Goal: Information Seeking & Learning: Check status

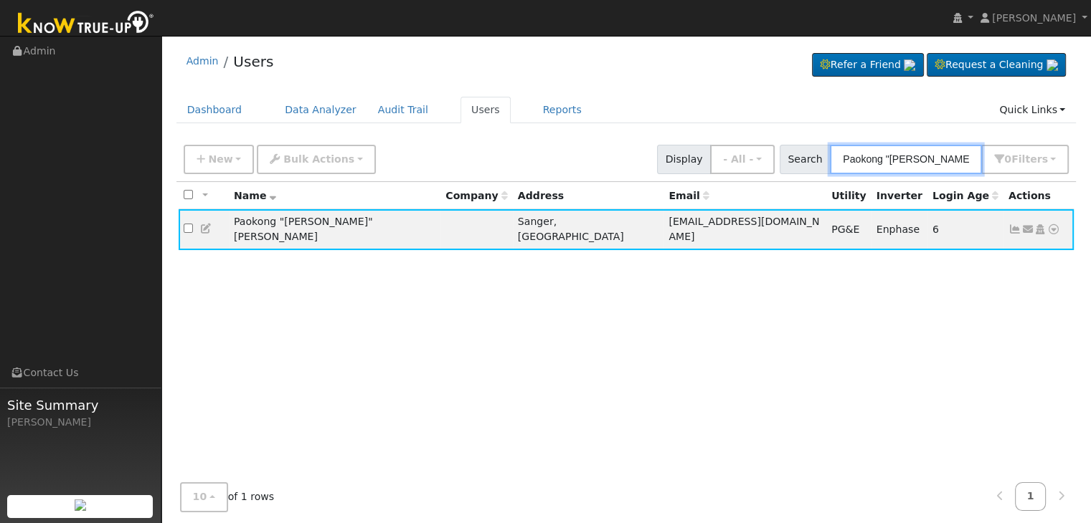
click at [917, 161] on input "Paokong "John" Chan" at bounding box center [906, 159] width 152 height 29
paste input "Rhonda & David Salisbury"
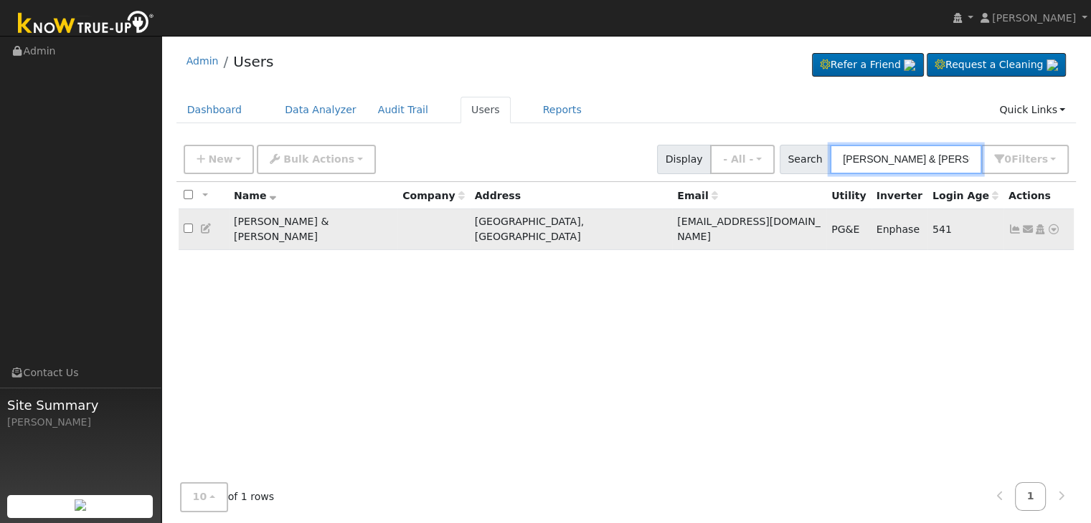
type input "Rhonda & David Salisbury"
click at [1010, 224] on icon at bounding box center [1014, 229] width 13 height 10
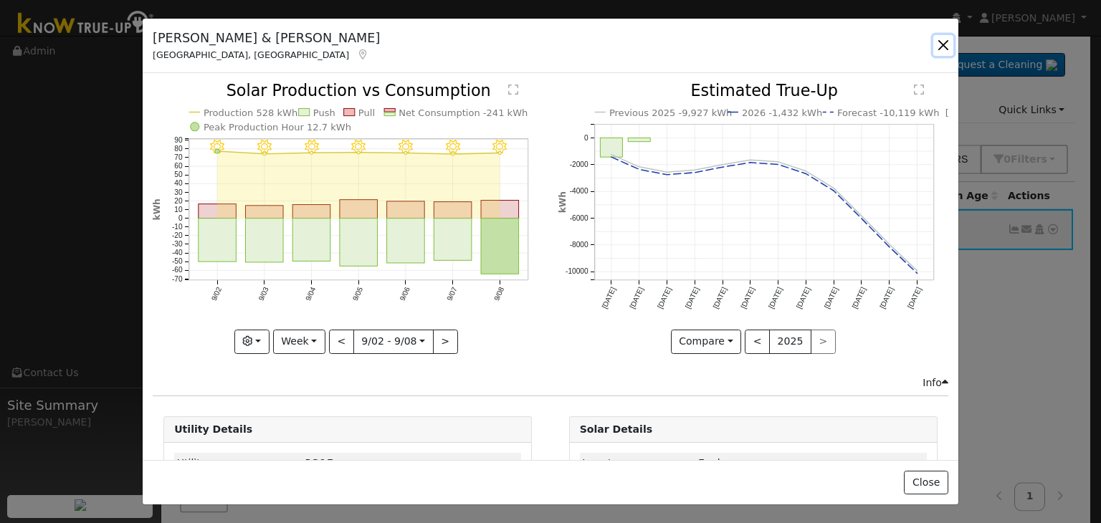
click at [945, 47] on button "button" at bounding box center [943, 45] width 20 height 20
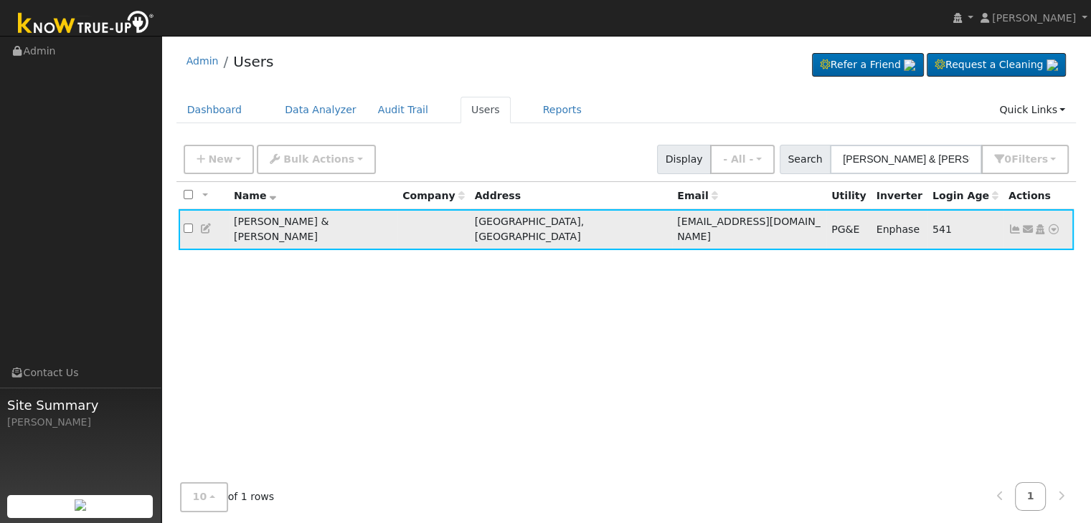
click at [1015, 224] on icon at bounding box center [1014, 229] width 13 height 10
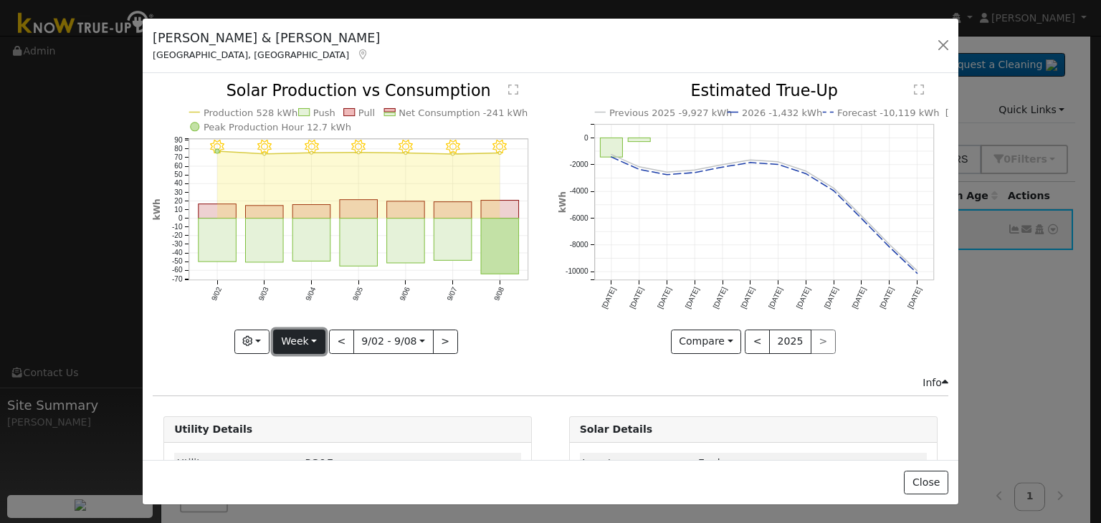
click at [313, 341] on button "Week" at bounding box center [299, 342] width 52 height 24
click at [307, 336] on button "Week" at bounding box center [299, 342] width 52 height 24
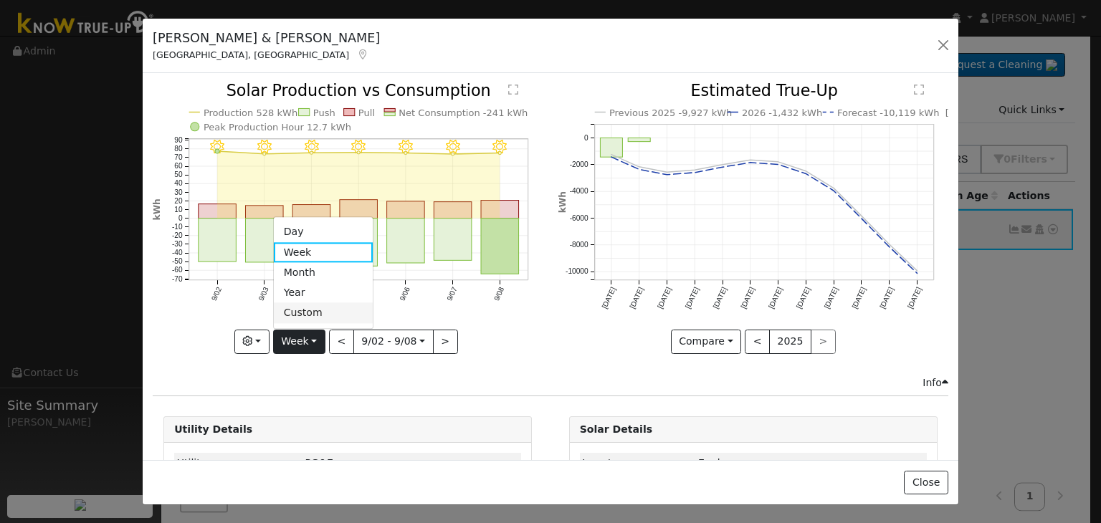
click at [311, 306] on link "Custom" at bounding box center [324, 313] width 100 height 20
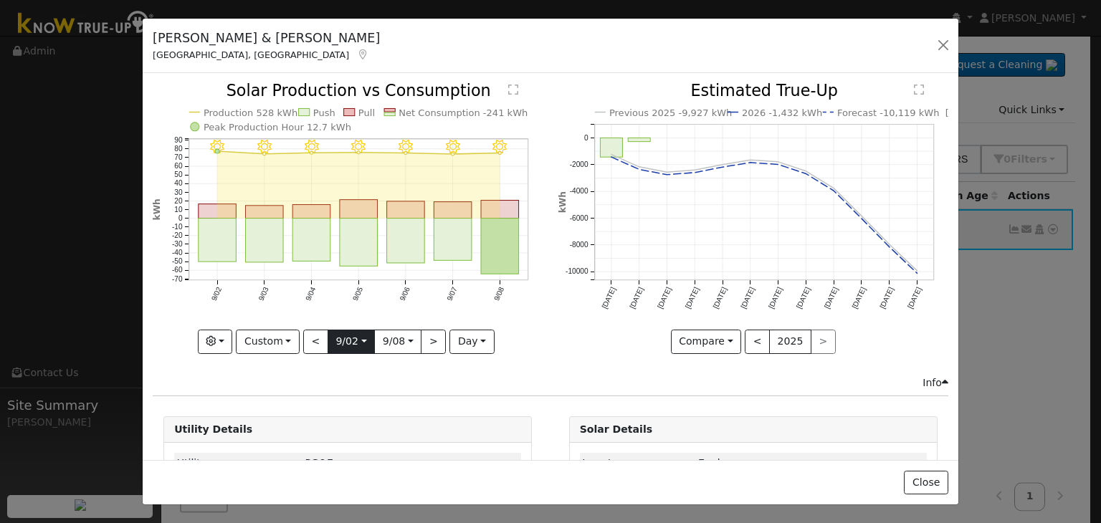
click at [355, 338] on input "2025-09-02" at bounding box center [351, 342] width 46 height 23
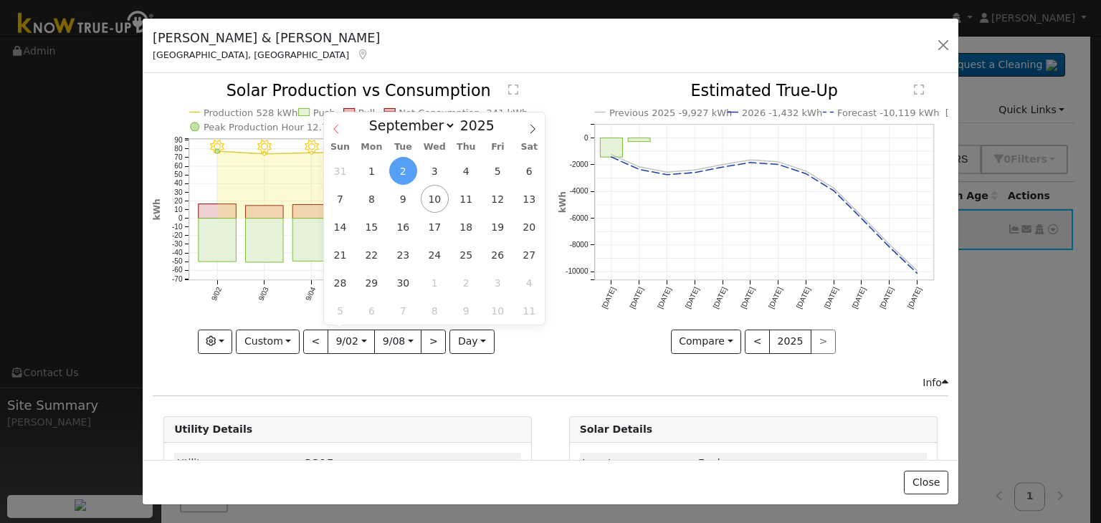
click at [335, 127] on icon at bounding box center [336, 129] width 10 height 10
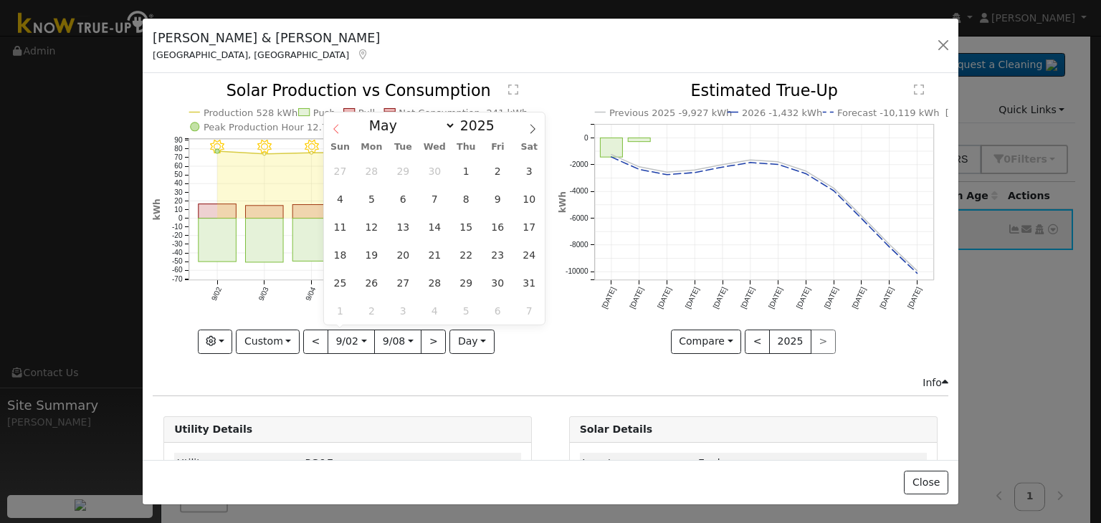
select select "3"
click at [345, 253] on span "20" at bounding box center [340, 255] width 28 height 28
type input "2025-04-20"
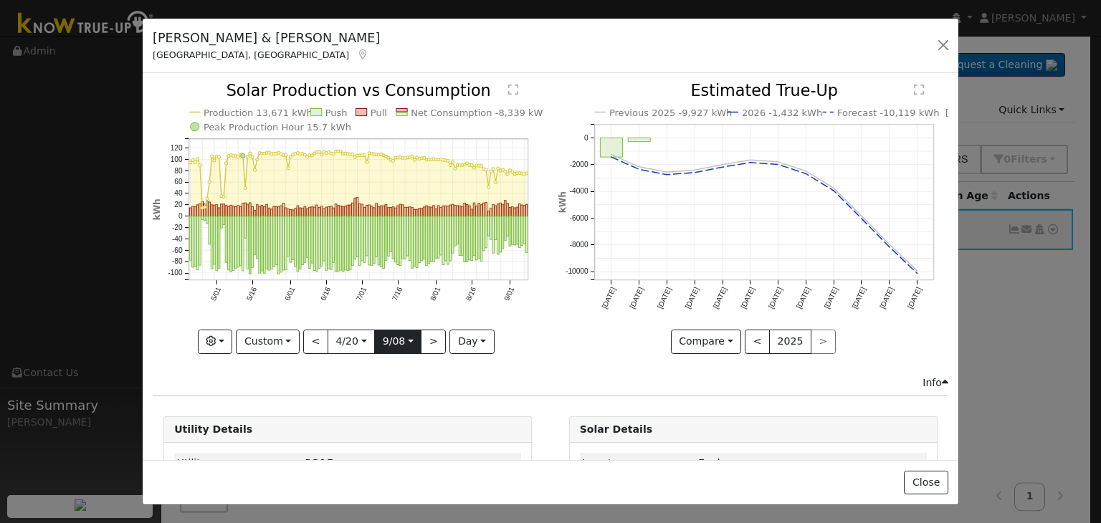
click at [407, 338] on input "2025-09-08" at bounding box center [398, 342] width 46 height 23
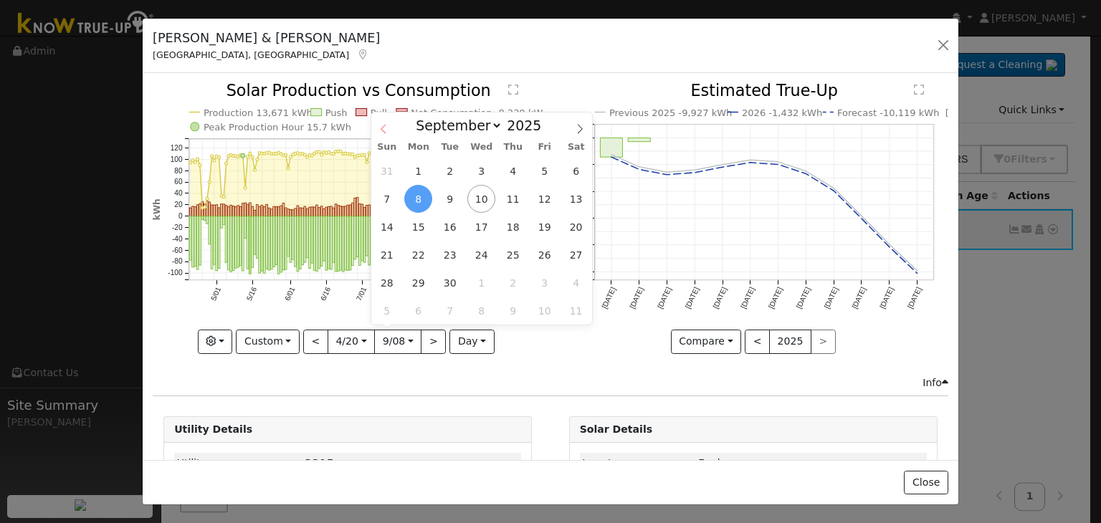
click at [384, 129] on icon at bounding box center [384, 129] width 10 height 10
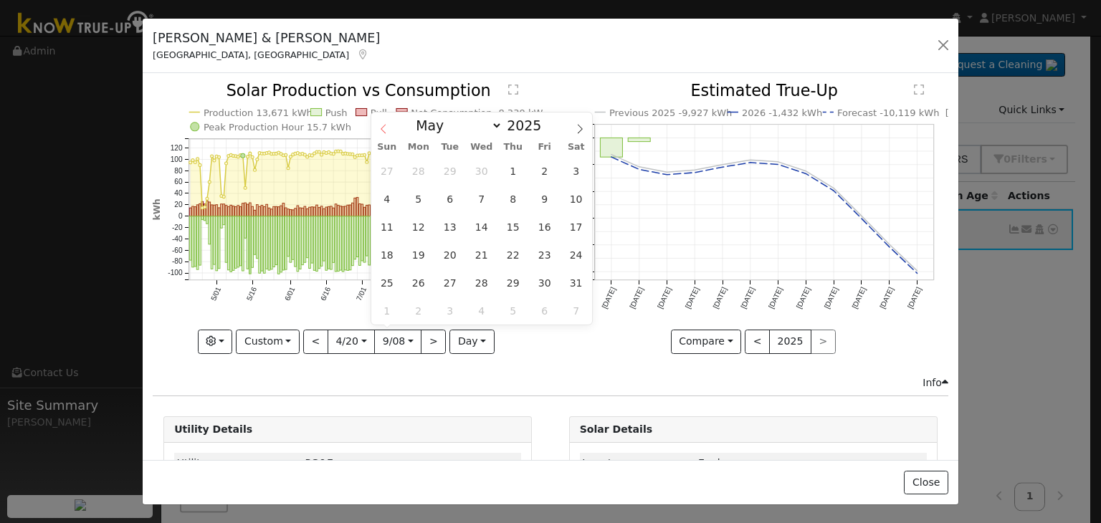
select select "3"
click at [424, 285] on span "28" at bounding box center [418, 283] width 28 height 28
type input "2025-04-28"
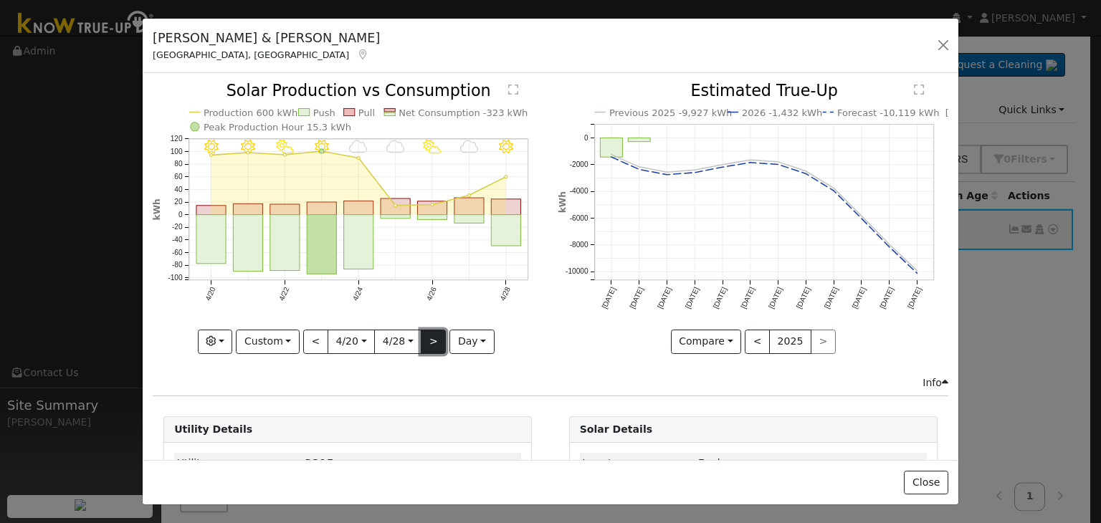
click at [428, 339] on button ">" at bounding box center [433, 342] width 25 height 24
type input "2025-04-29"
type input "2025-05-07"
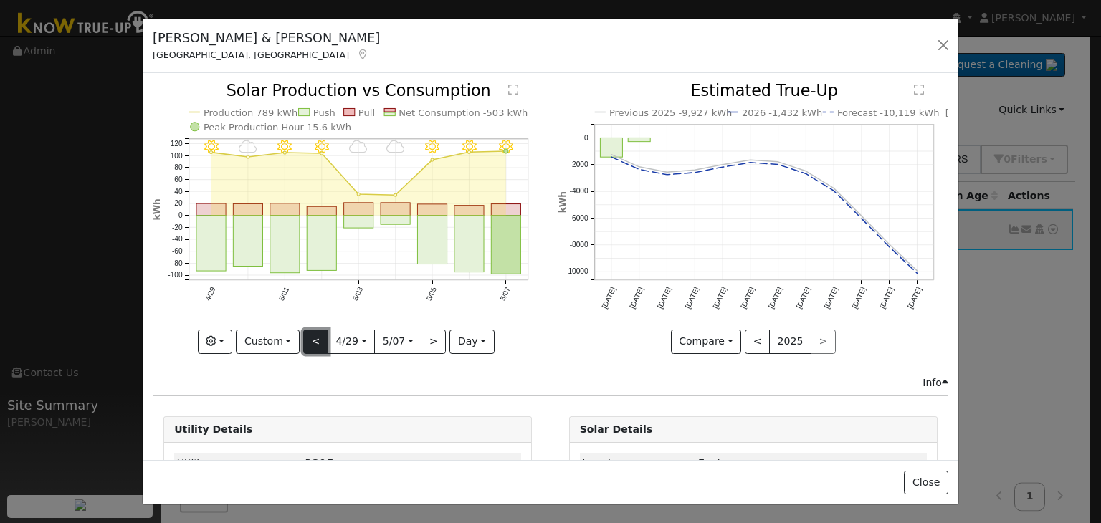
click at [309, 336] on button "<" at bounding box center [315, 342] width 25 height 24
type input "2025-04-20"
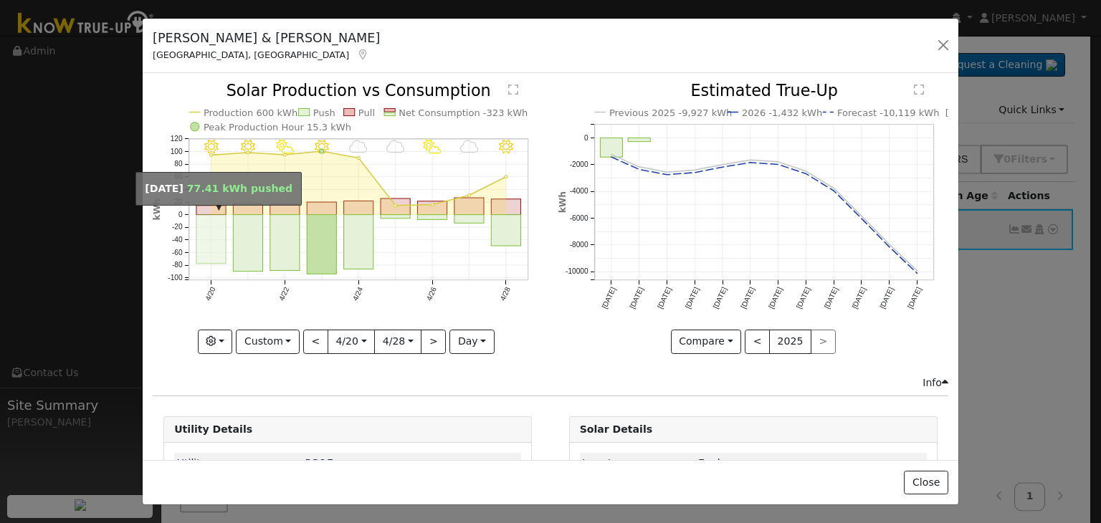
click at [199, 255] on rect "onclick=""" at bounding box center [210, 239] width 29 height 49
type input "2025-04-20"
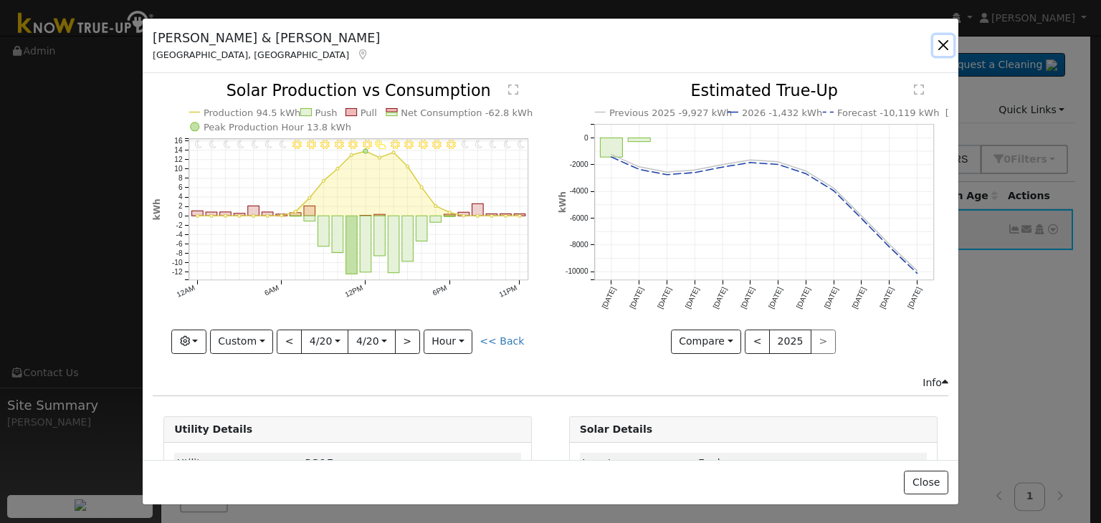
click at [940, 47] on button "button" at bounding box center [943, 45] width 20 height 20
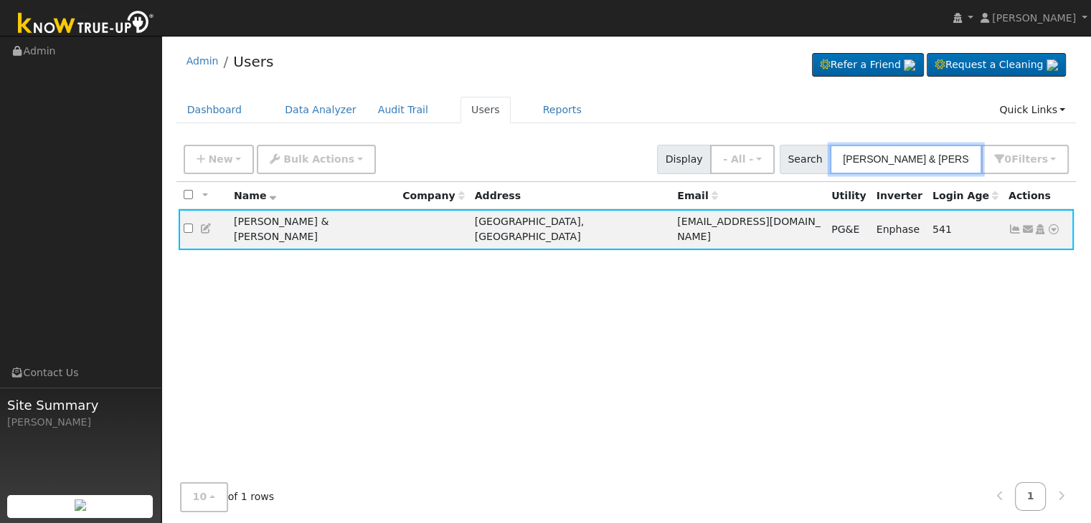
click at [925, 152] on input "Rhonda & David Salisbury" at bounding box center [906, 159] width 152 height 29
click at [924, 151] on input "Rhonda & David Salisbury" at bounding box center [906, 159] width 152 height 29
paste input "Colleen & Juan Campos"
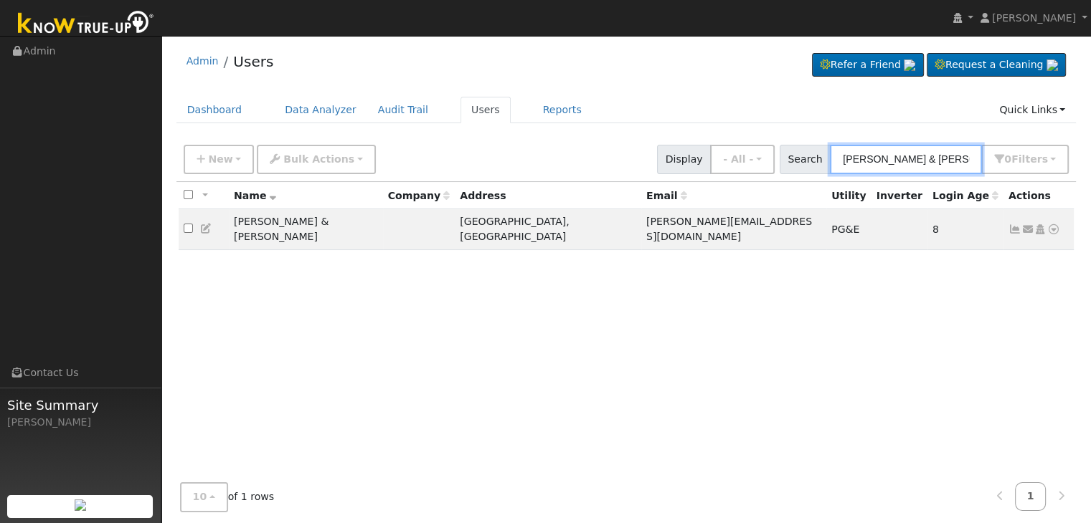
type input "Colleen & Juan Campos"
click at [638, 78] on div "Admin Users Refer a Friend Request a Cleaning" at bounding box center [626, 65] width 900 height 44
click at [601, 80] on div "Admin Users Refer a Friend Request a Cleaning" at bounding box center [626, 65] width 900 height 44
click at [659, 93] on div "Admin Users Refer a Friend Request a Cleaning" at bounding box center [625, 295] width 915 height 505
click at [640, 90] on div "Admin Users Refer a Friend Request a Cleaning" at bounding box center [625, 295] width 915 height 505
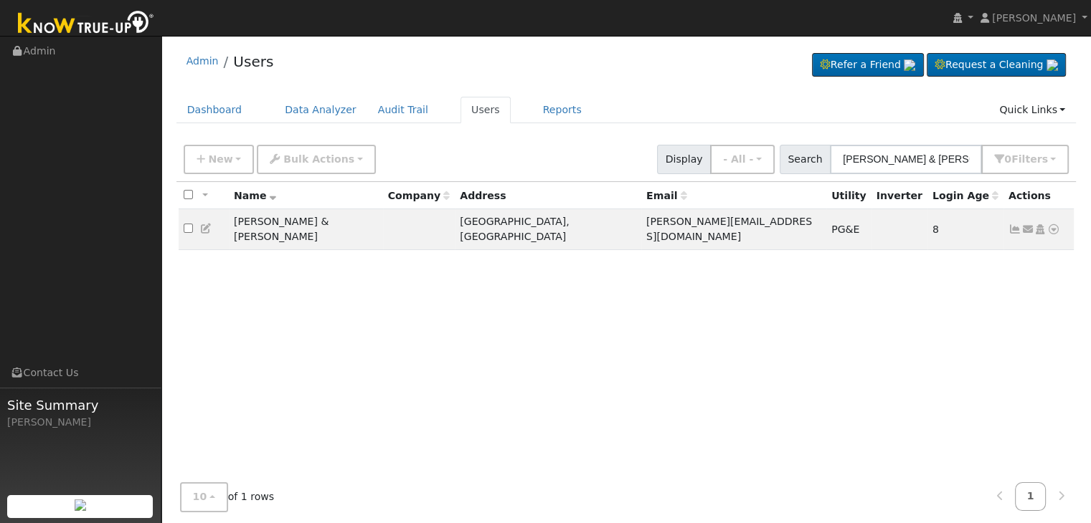
click at [617, 75] on div "Admin Users Refer a Friend Request a Cleaning" at bounding box center [626, 65] width 900 height 44
click at [467, 114] on link "Users" at bounding box center [485, 110] width 50 height 27
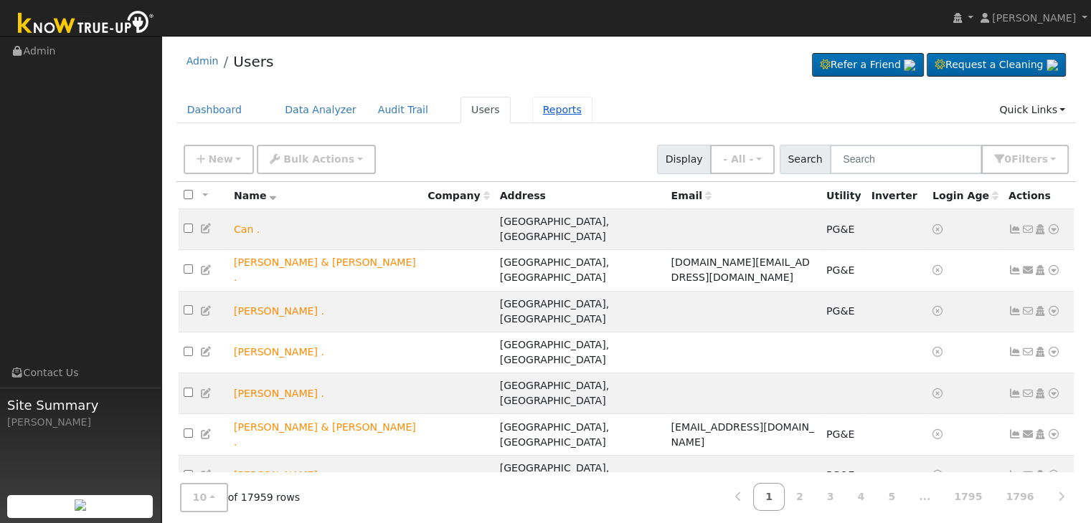
click at [534, 116] on link "Reports" at bounding box center [562, 110] width 60 height 27
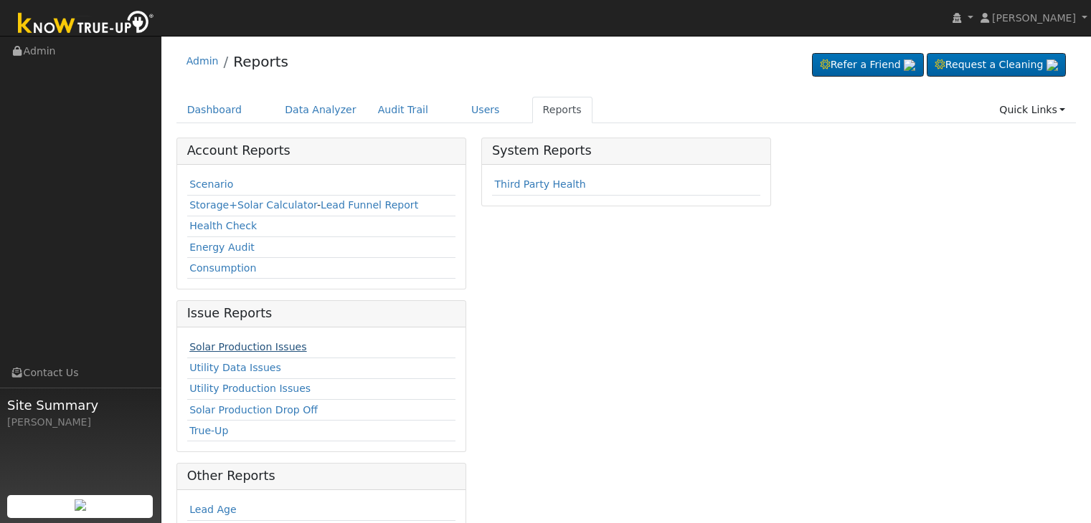
scroll to position [72, 0]
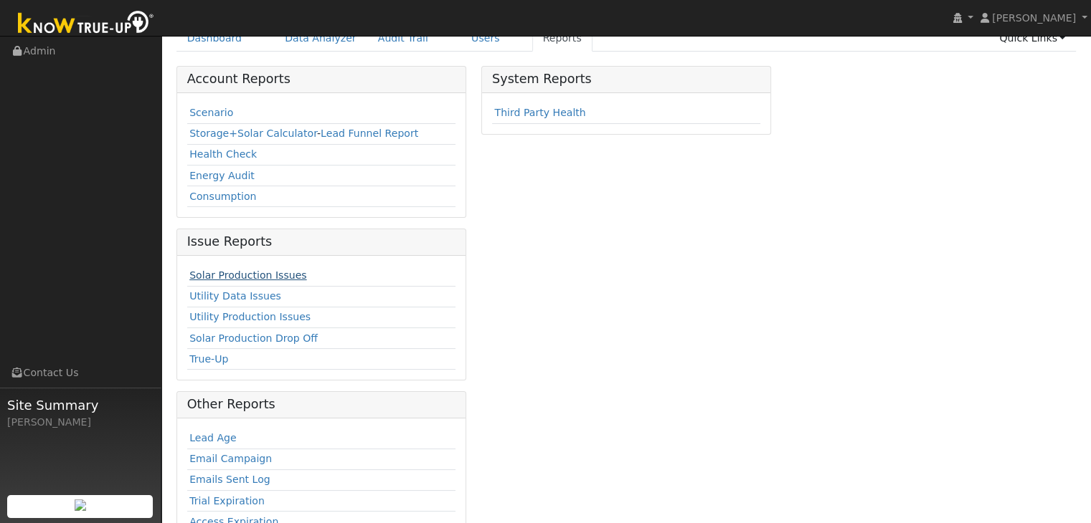
click at [275, 272] on link "Solar Production Issues" at bounding box center [247, 275] width 117 height 11
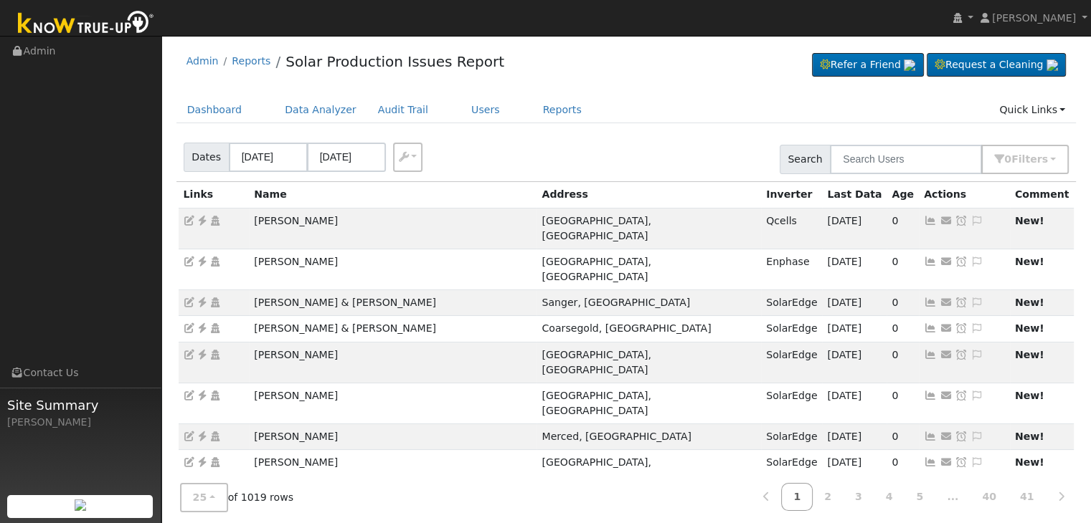
click at [652, 128] on div "Dashboard Data Analyzer Audit Trail Users Reports Quick Links Quick Add Quick C…" at bounding box center [626, 117] width 900 height 41
click at [1058, 168] on button "0 Filter s" at bounding box center [1024, 159] width 87 height 29
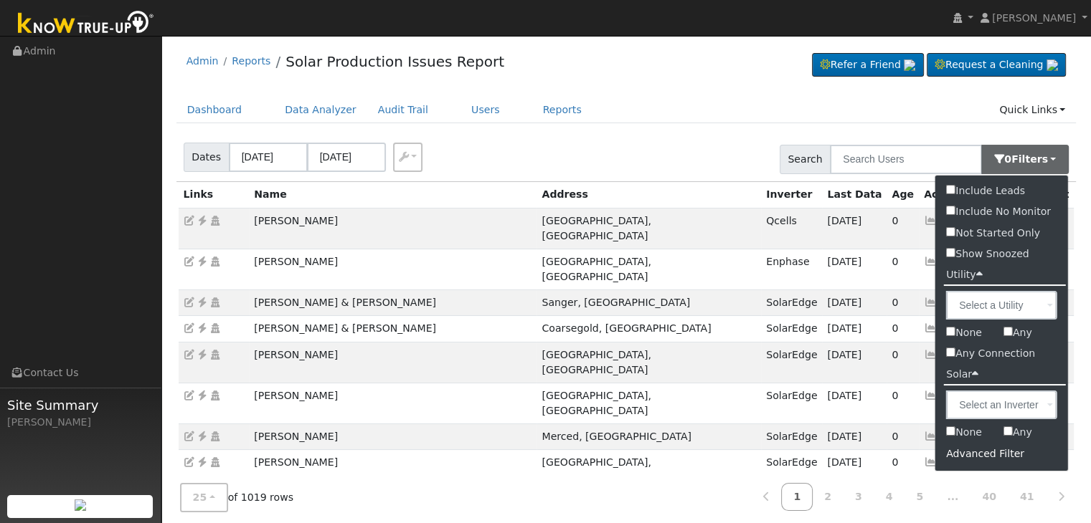
click at [1004, 448] on div "Advanced Filter" at bounding box center [1001, 454] width 133 height 22
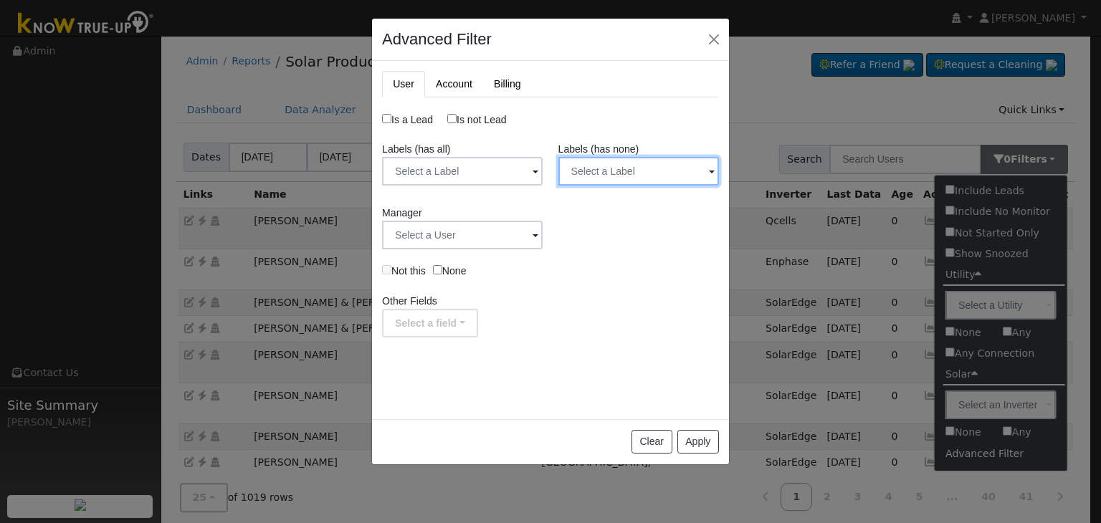
click at [647, 174] on input "text" at bounding box center [639, 171] width 161 height 29
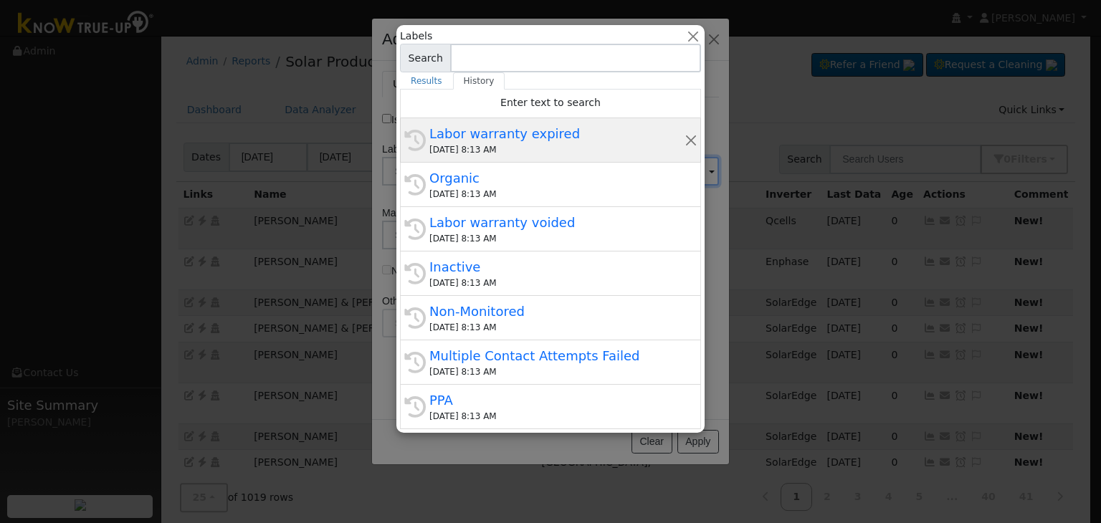
click at [555, 146] on div "09/10/2025 8:13 AM" at bounding box center [556, 149] width 255 height 13
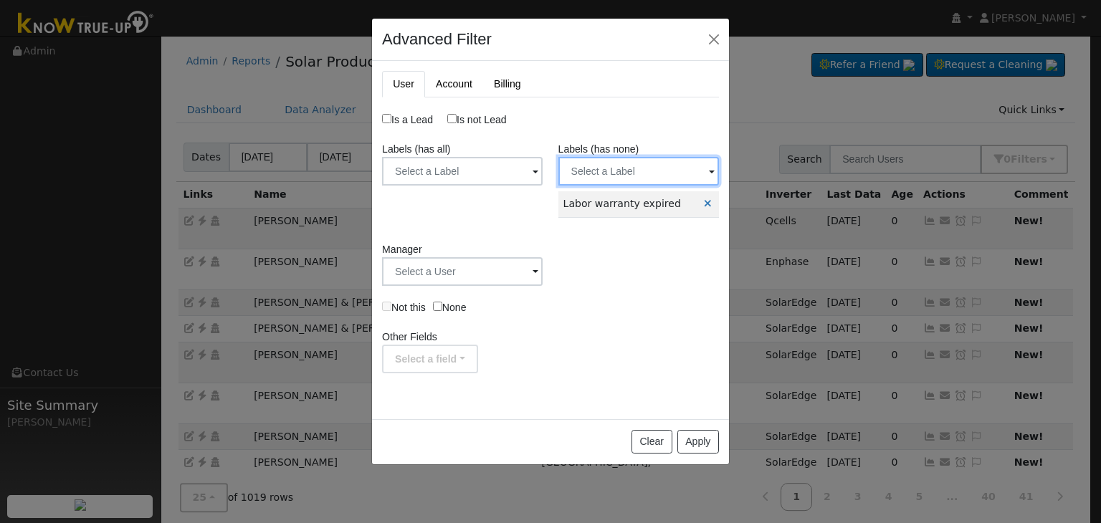
click at [646, 170] on input "text" at bounding box center [639, 171] width 161 height 29
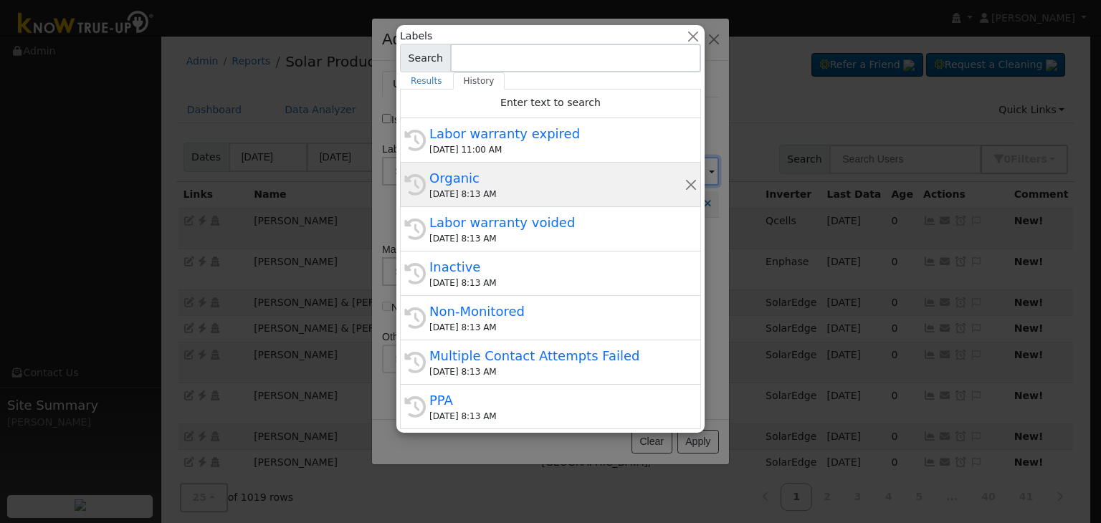
click at [525, 171] on div "Organic" at bounding box center [556, 177] width 255 height 19
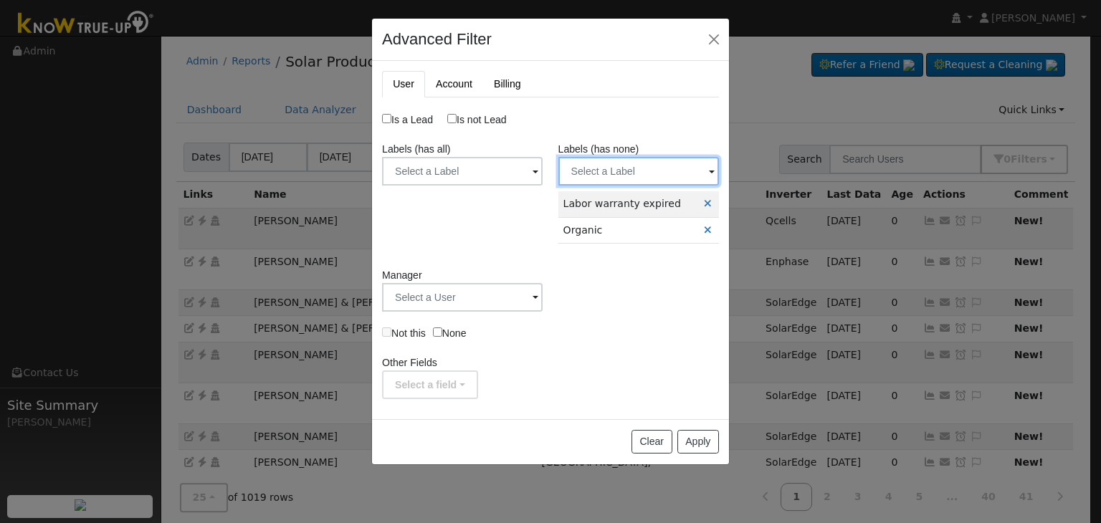
click at [656, 170] on input "text" at bounding box center [639, 171] width 161 height 29
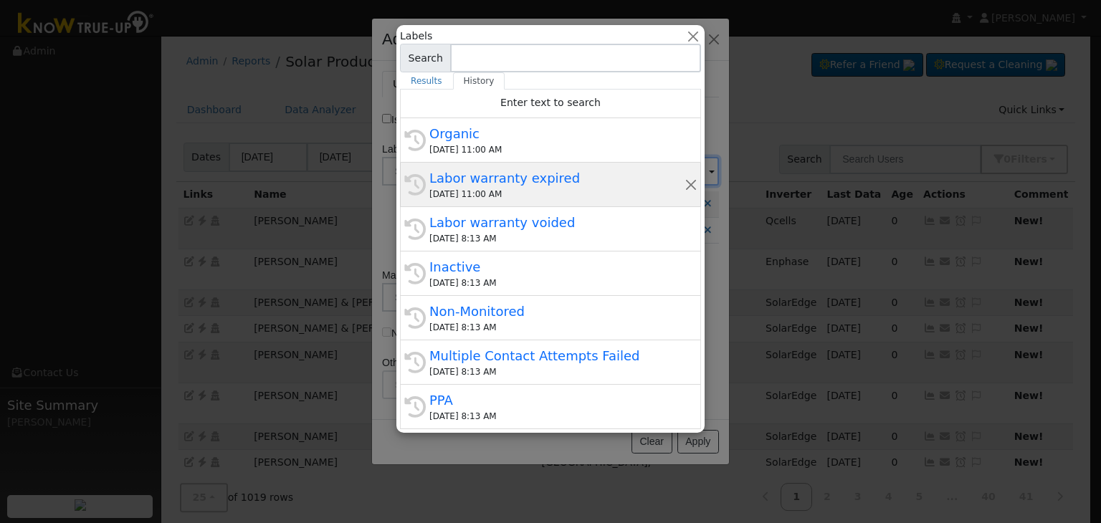
click at [539, 181] on div "Labor warranty expired" at bounding box center [556, 177] width 255 height 19
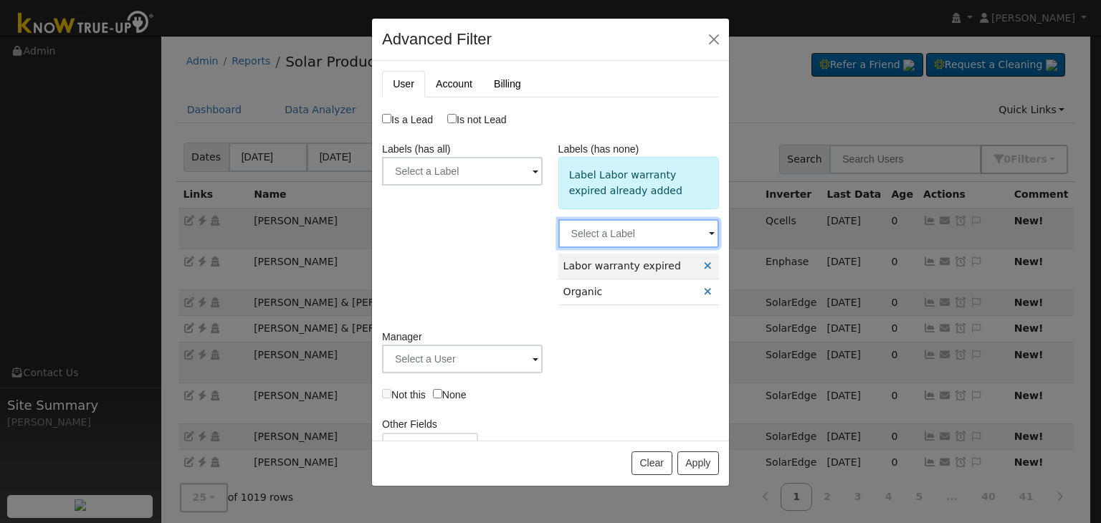
click at [637, 229] on input "text" at bounding box center [639, 233] width 161 height 29
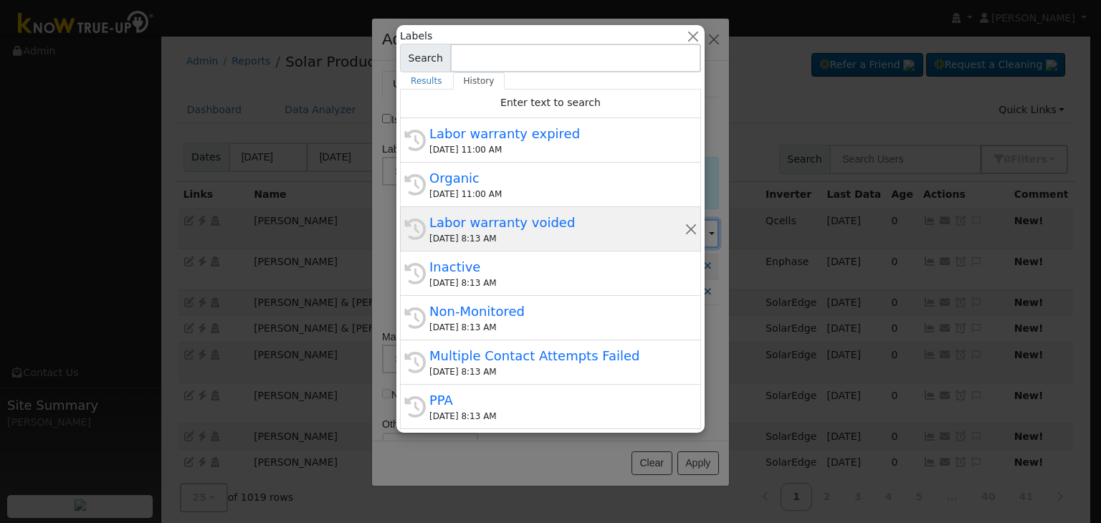
click at [531, 227] on div "Labor warranty voided" at bounding box center [556, 222] width 255 height 19
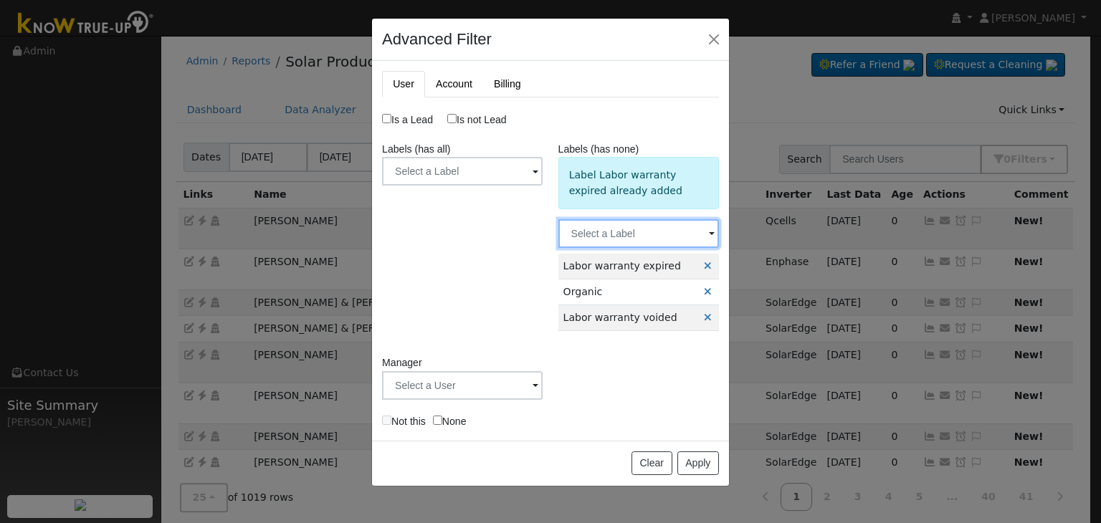
click at [640, 237] on input "text" at bounding box center [639, 233] width 161 height 29
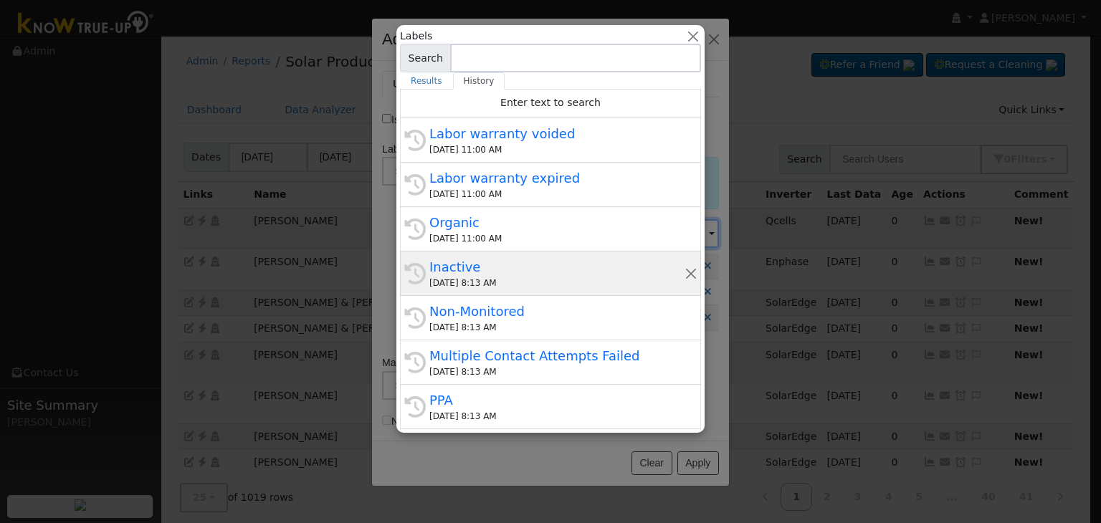
click at [529, 269] on div "Inactive" at bounding box center [556, 266] width 255 height 19
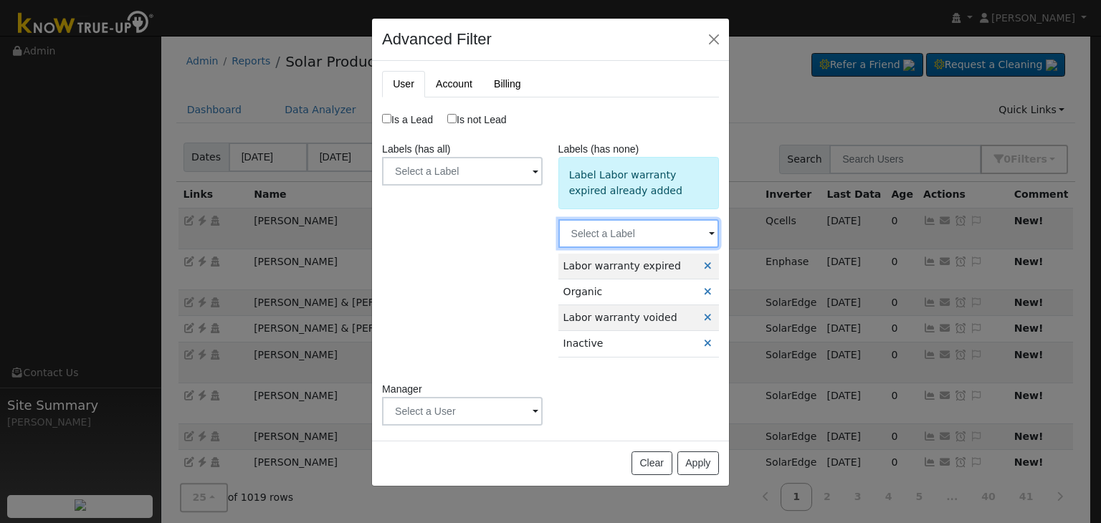
click at [647, 236] on input "text" at bounding box center [639, 233] width 161 height 29
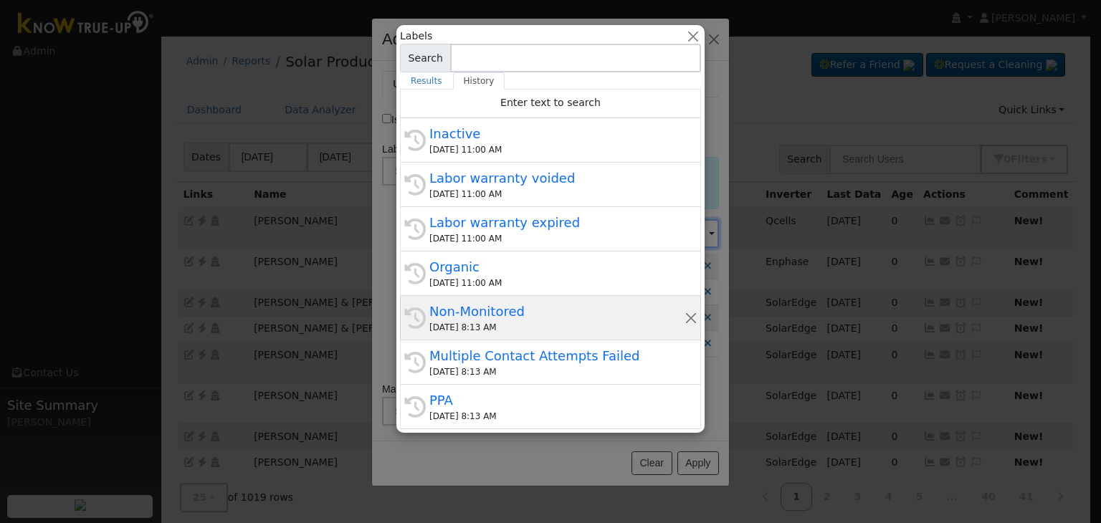
click at [490, 315] on div "Non-Monitored" at bounding box center [556, 311] width 255 height 19
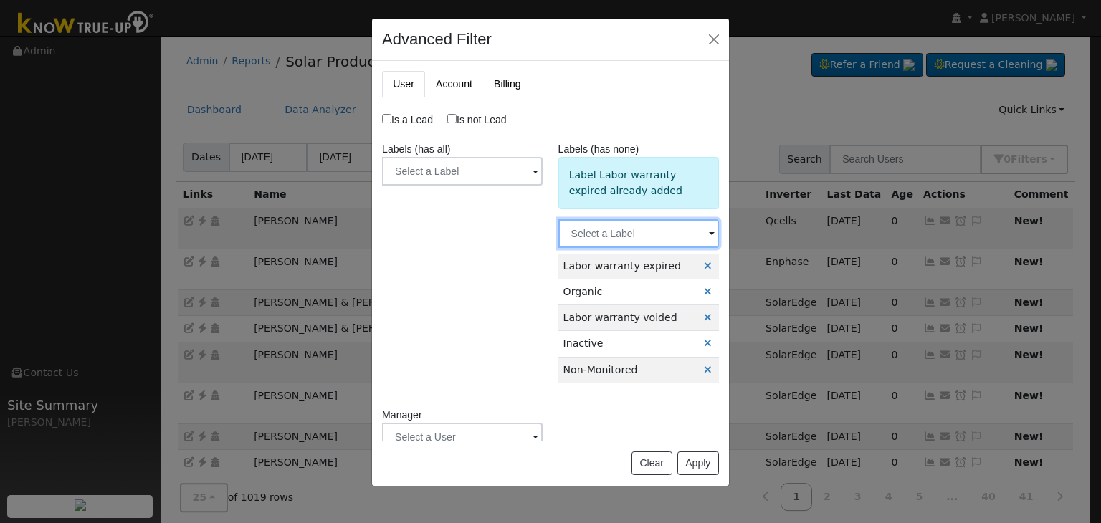
click at [627, 233] on input "text" at bounding box center [639, 233] width 161 height 29
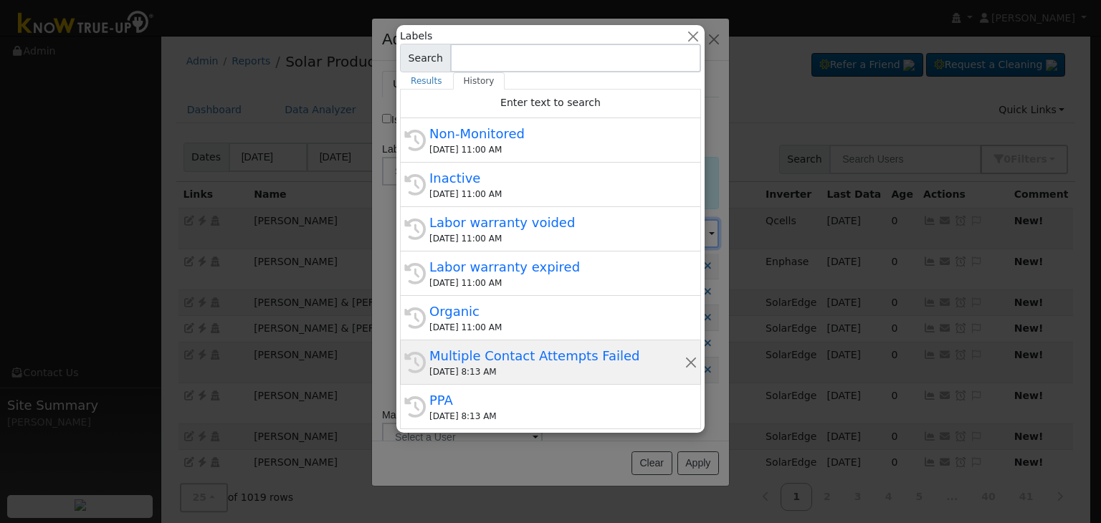
click at [493, 360] on div "Multiple Contact Attempts Failed" at bounding box center [556, 355] width 255 height 19
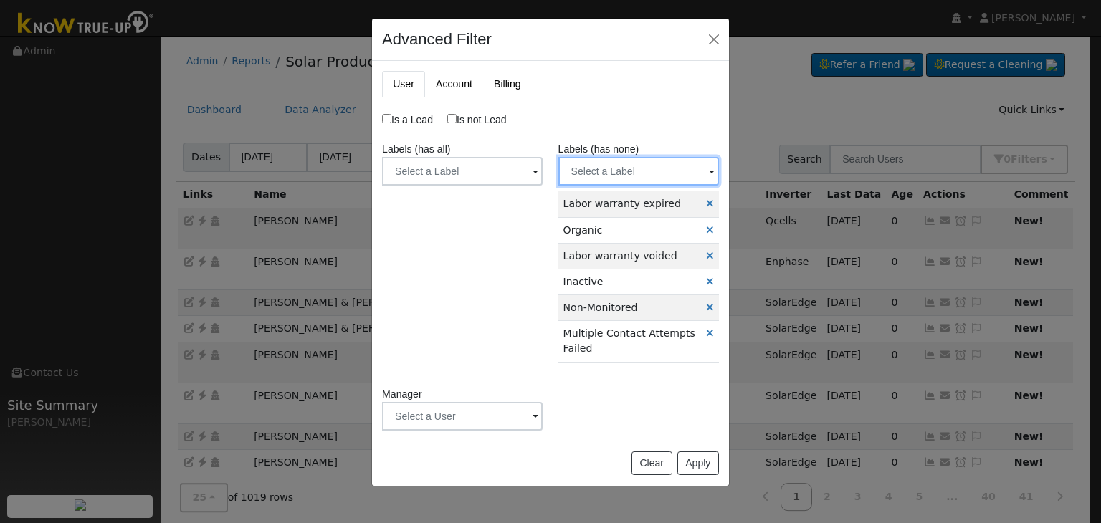
click at [635, 171] on input "text" at bounding box center [639, 171] width 161 height 29
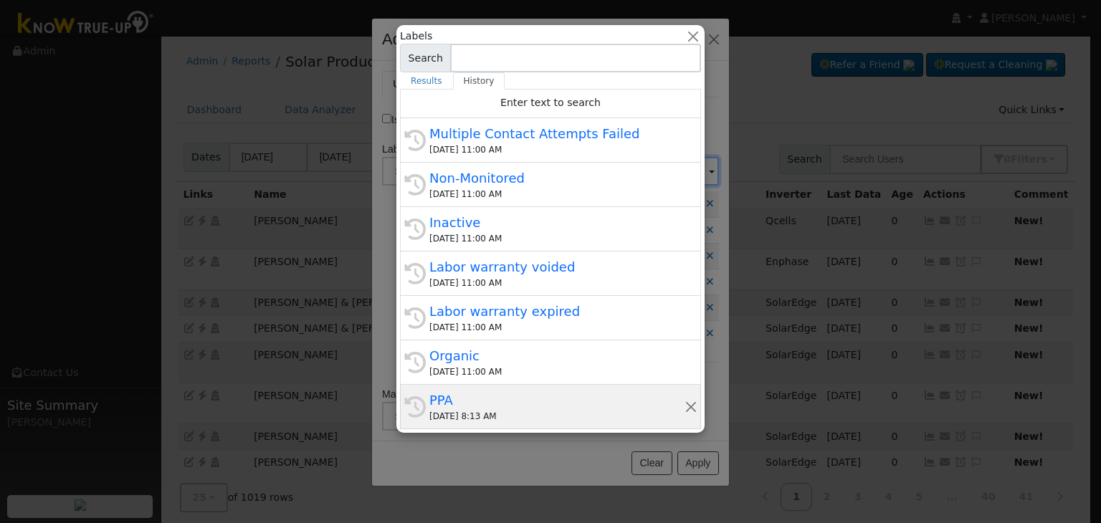
click at [516, 391] on div "PPA" at bounding box center [556, 400] width 255 height 19
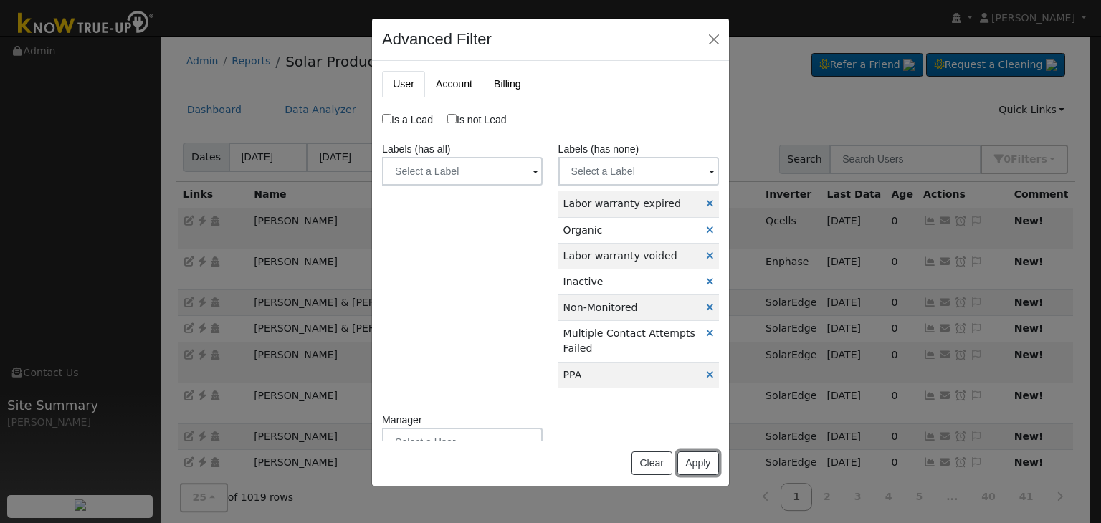
click at [700, 465] on button "Apply" at bounding box center [699, 464] width 42 height 24
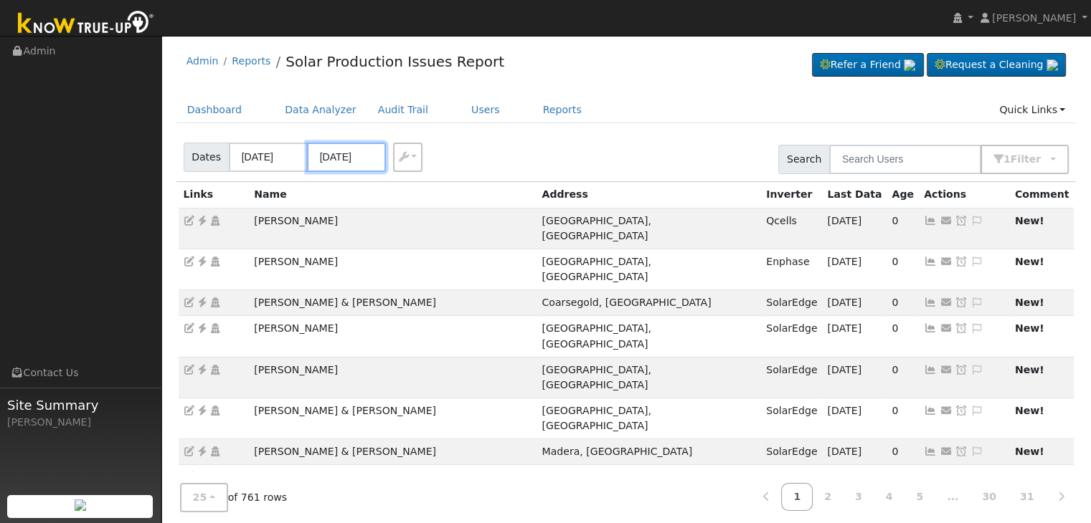
click at [333, 154] on input "09/09/2025" at bounding box center [346, 157] width 79 height 29
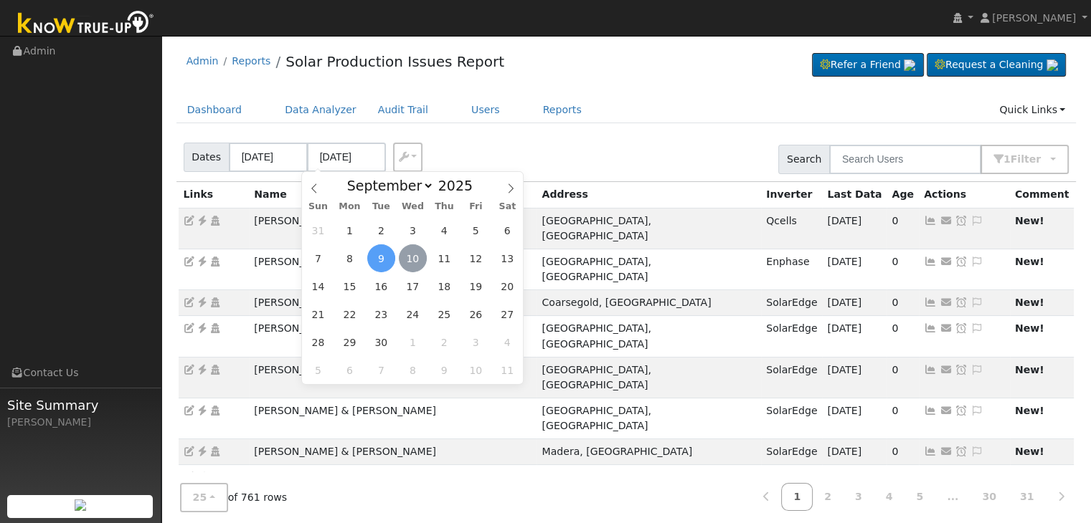
click at [409, 260] on span "10" at bounding box center [413, 258] width 28 height 28
type input "[DATE]"
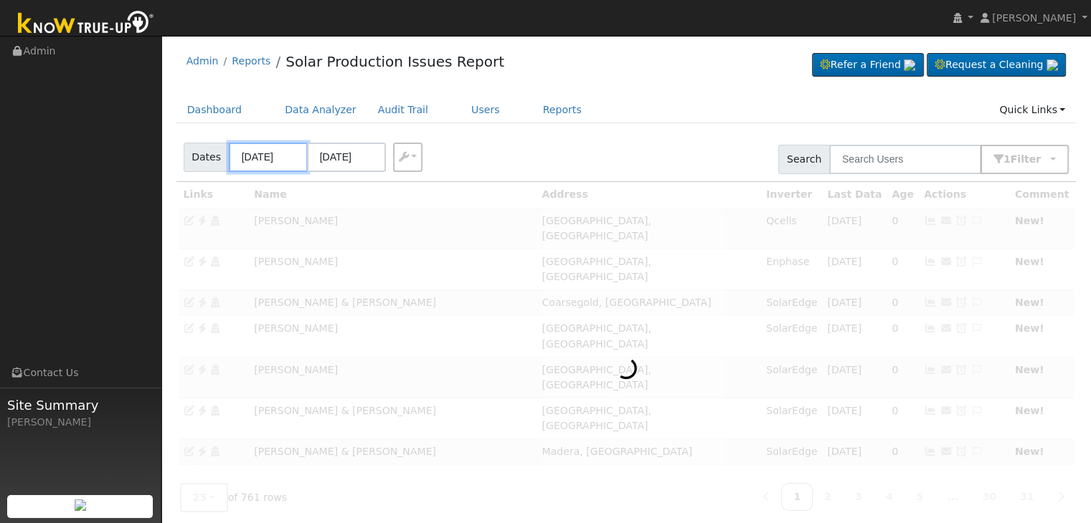
click at [249, 157] on input "09/06/2025" at bounding box center [268, 157] width 79 height 29
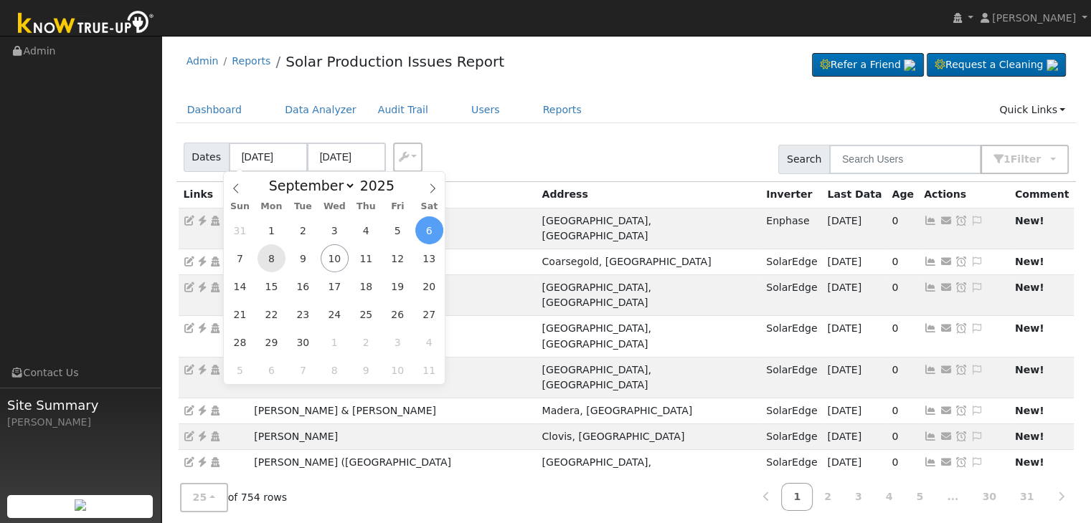
click at [269, 265] on span "8" at bounding box center [271, 258] width 28 height 28
type input "09/08/2025"
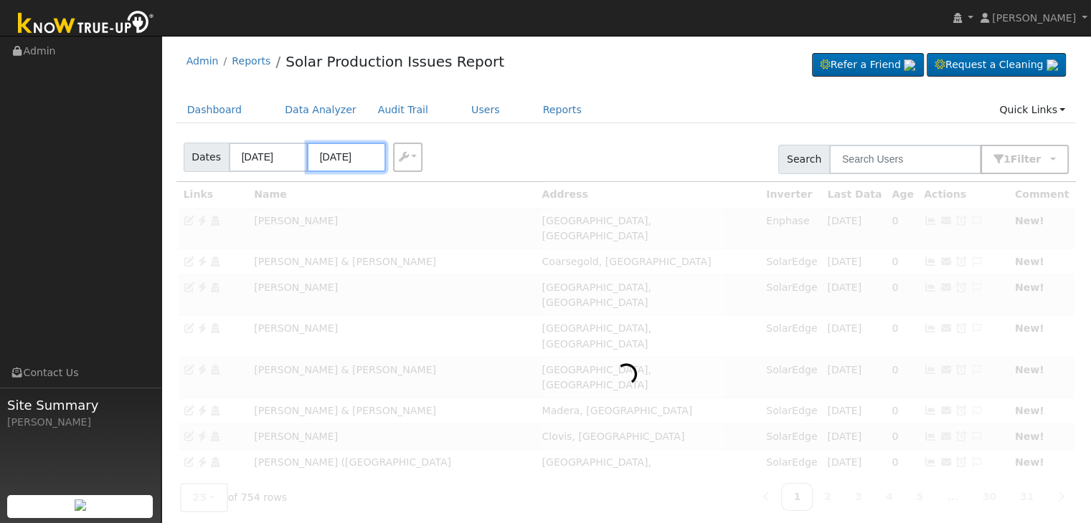
click at [357, 158] on input "09/12/2025" at bounding box center [346, 157] width 79 height 29
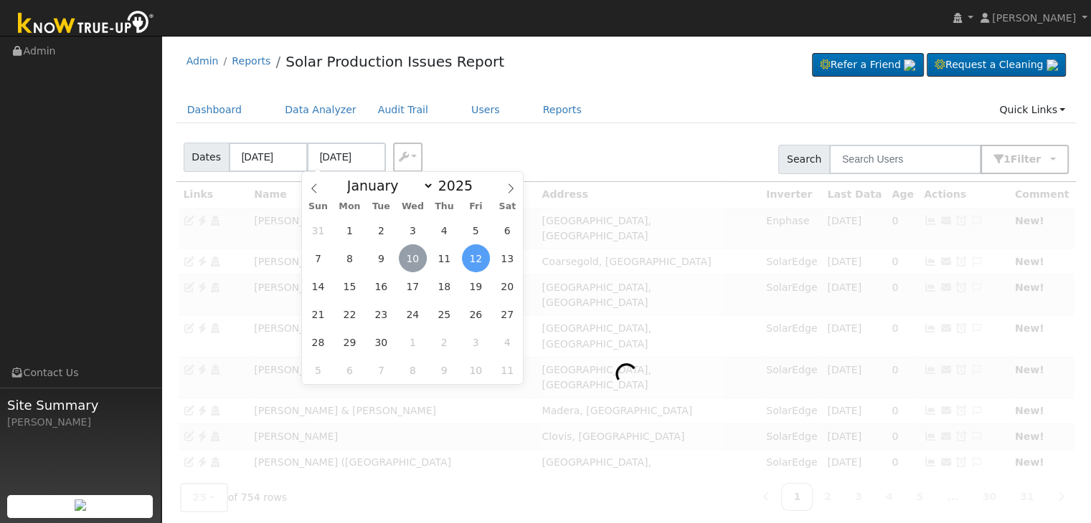
click at [412, 262] on span "10" at bounding box center [413, 258] width 28 height 28
type input "[DATE]"
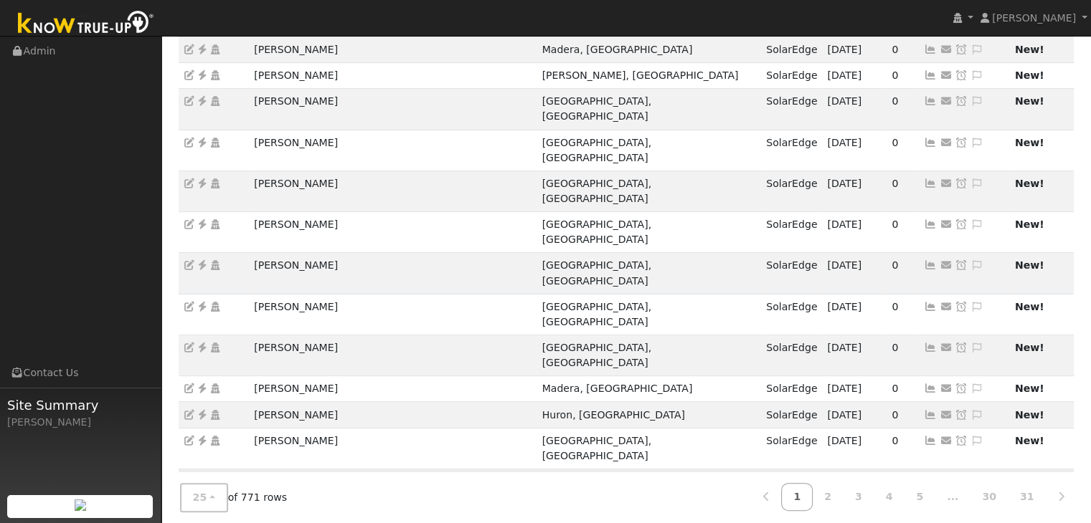
scroll to position [327, 0]
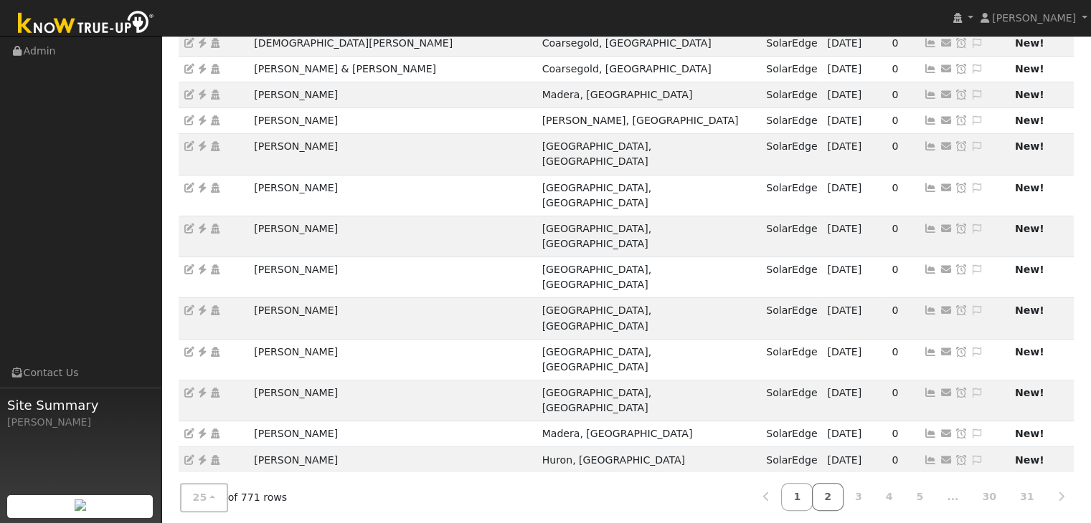
click at [843, 505] on link "2" at bounding box center [828, 497] width 32 height 28
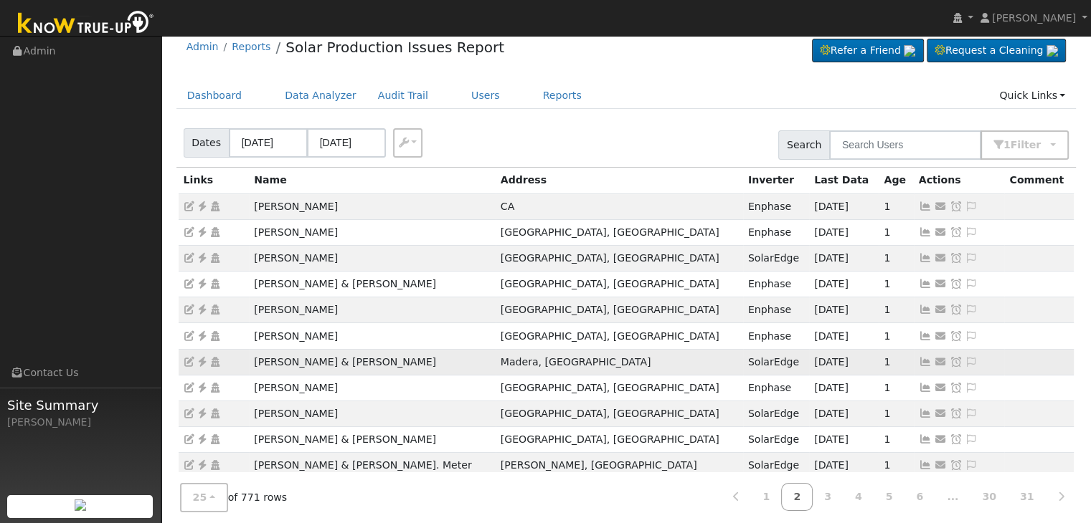
scroll to position [0, 0]
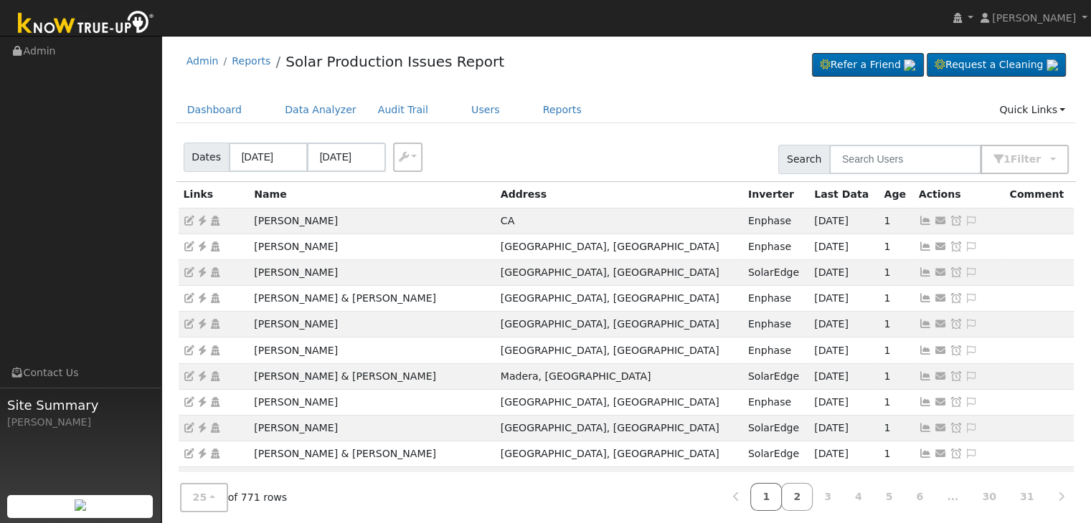
click at [781, 500] on link "1" at bounding box center [766, 497] width 32 height 28
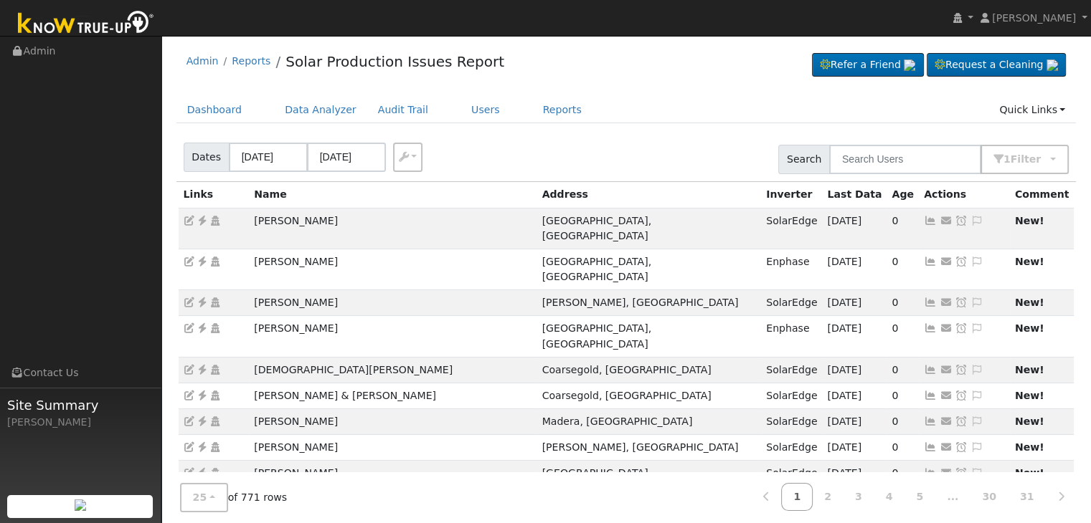
click at [594, 50] on div "Admin Reports Solar Production Issues Report Refer a Friend Request a Cleaning" at bounding box center [626, 65] width 900 height 44
click at [668, 70] on div "Admin Reports Solar Production Issues Report Refer a Friend Request a Cleaning" at bounding box center [626, 65] width 900 height 44
click at [695, 136] on div "Dates 09/08/2025 09/10/2025 Export CSV Search 1 Filter Include Leads Include No…" at bounding box center [626, 157] width 905 height 49
click at [607, 149] on div "Dates 09/08/2025 09/10/2025 Export CSV Search 1 Filter Include Leads Include No…" at bounding box center [626, 157] width 905 height 49
